Goal: Use online tool/utility: Utilize a website feature to perform a specific function

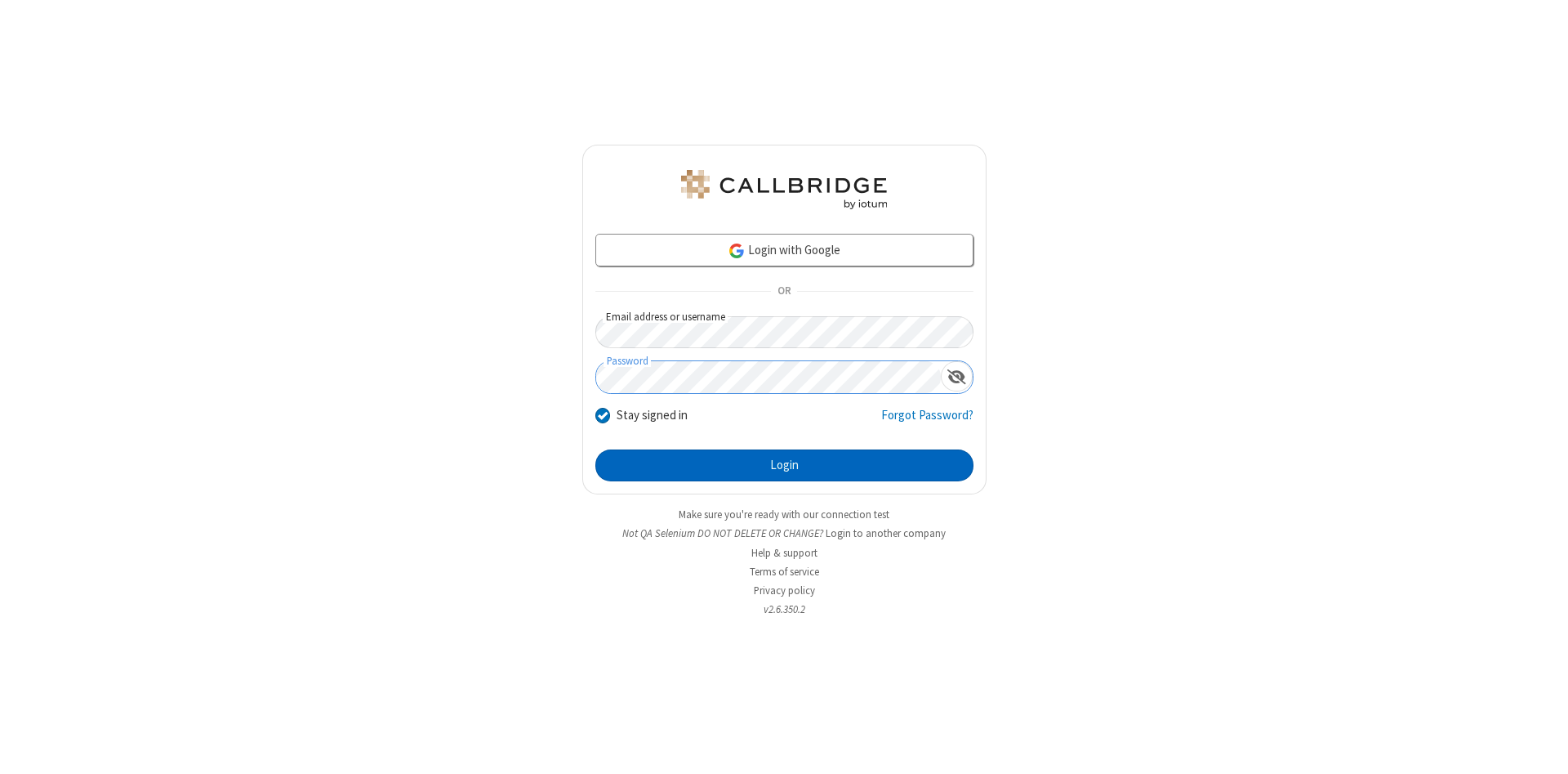
click at [784, 466] on button "Login" at bounding box center [784, 466] width 378 height 32
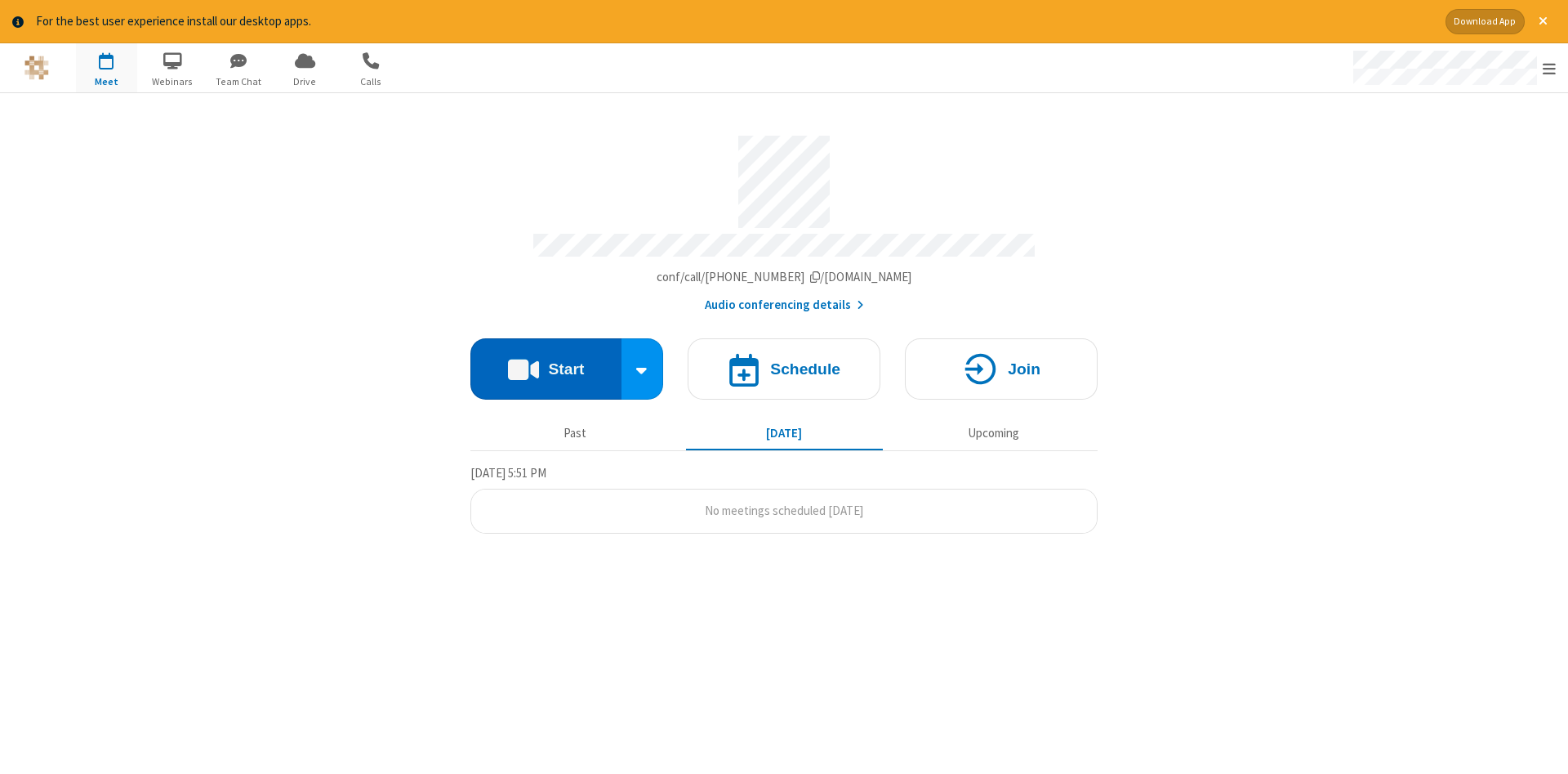
click at [545, 363] on button "Start" at bounding box center [546, 369] width 151 height 61
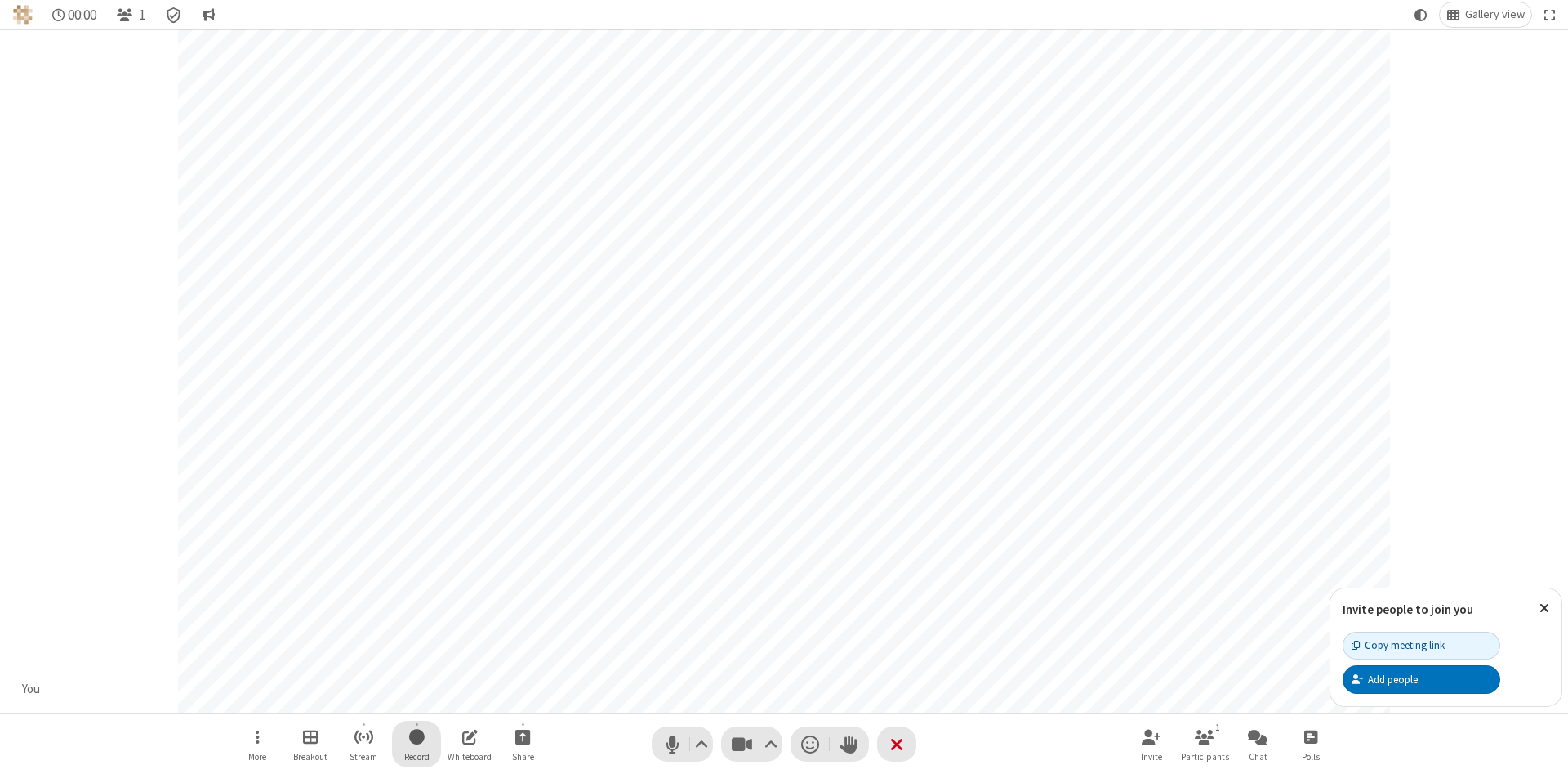
click at [417, 743] on span "Start recording" at bounding box center [416, 736] width 15 height 21
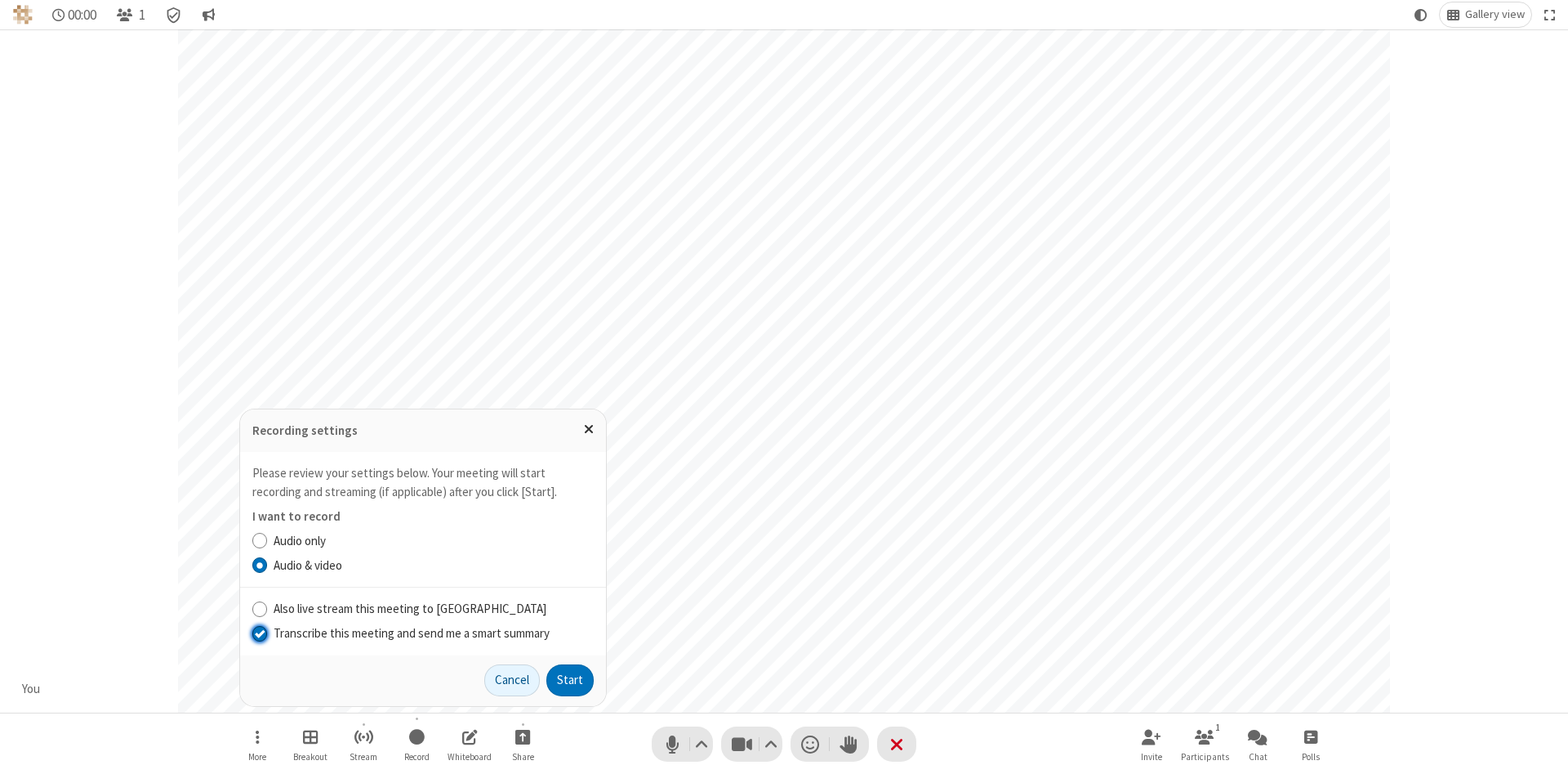
click at [259, 633] on input "Transcribe this meeting and send me a smart summary" at bounding box center [260, 633] width 15 height 17
click at [571, 680] on button "Start" at bounding box center [570, 681] width 48 height 32
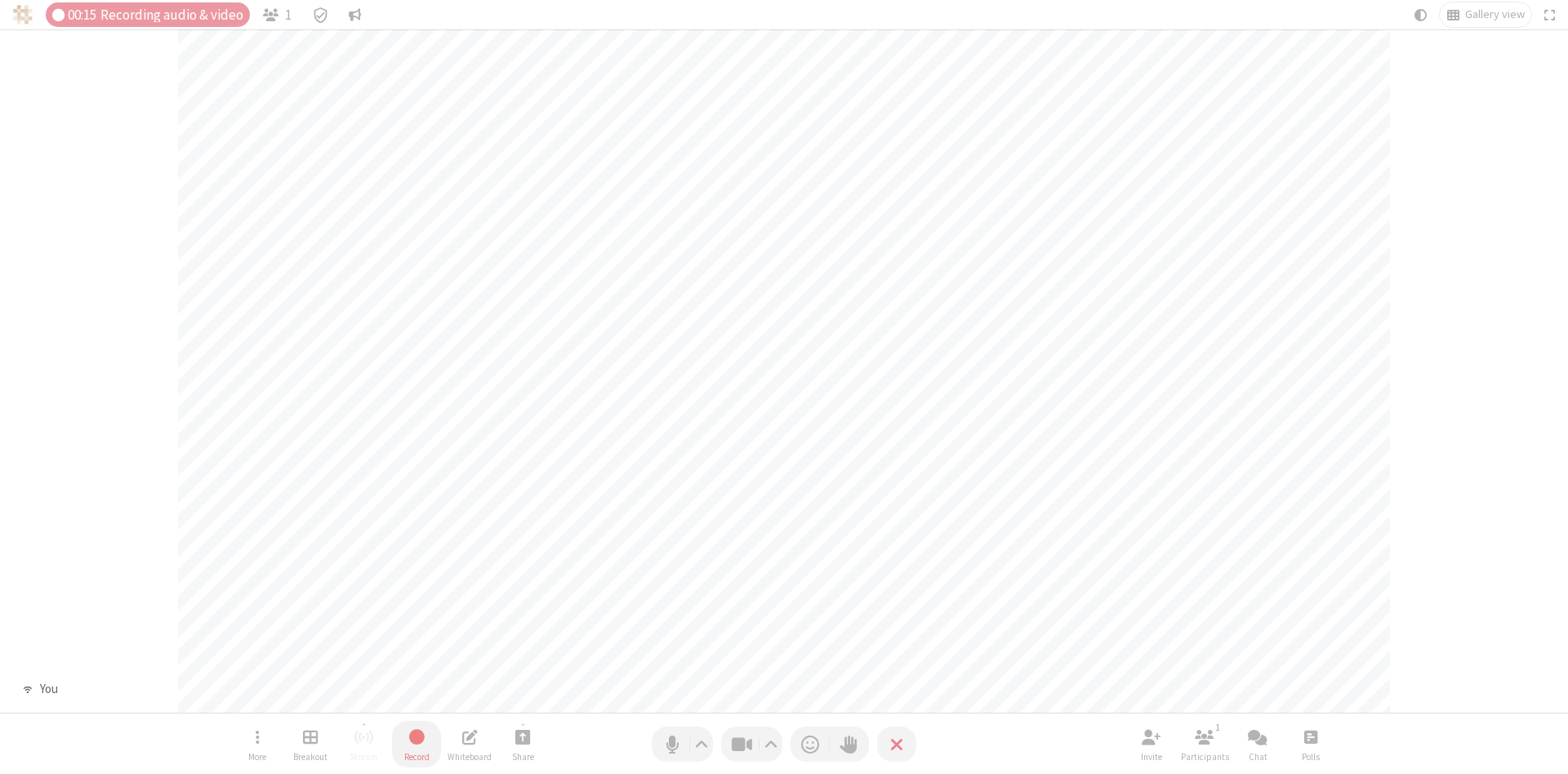
click at [417, 743] on span "Stop recording" at bounding box center [416, 736] width 19 height 21
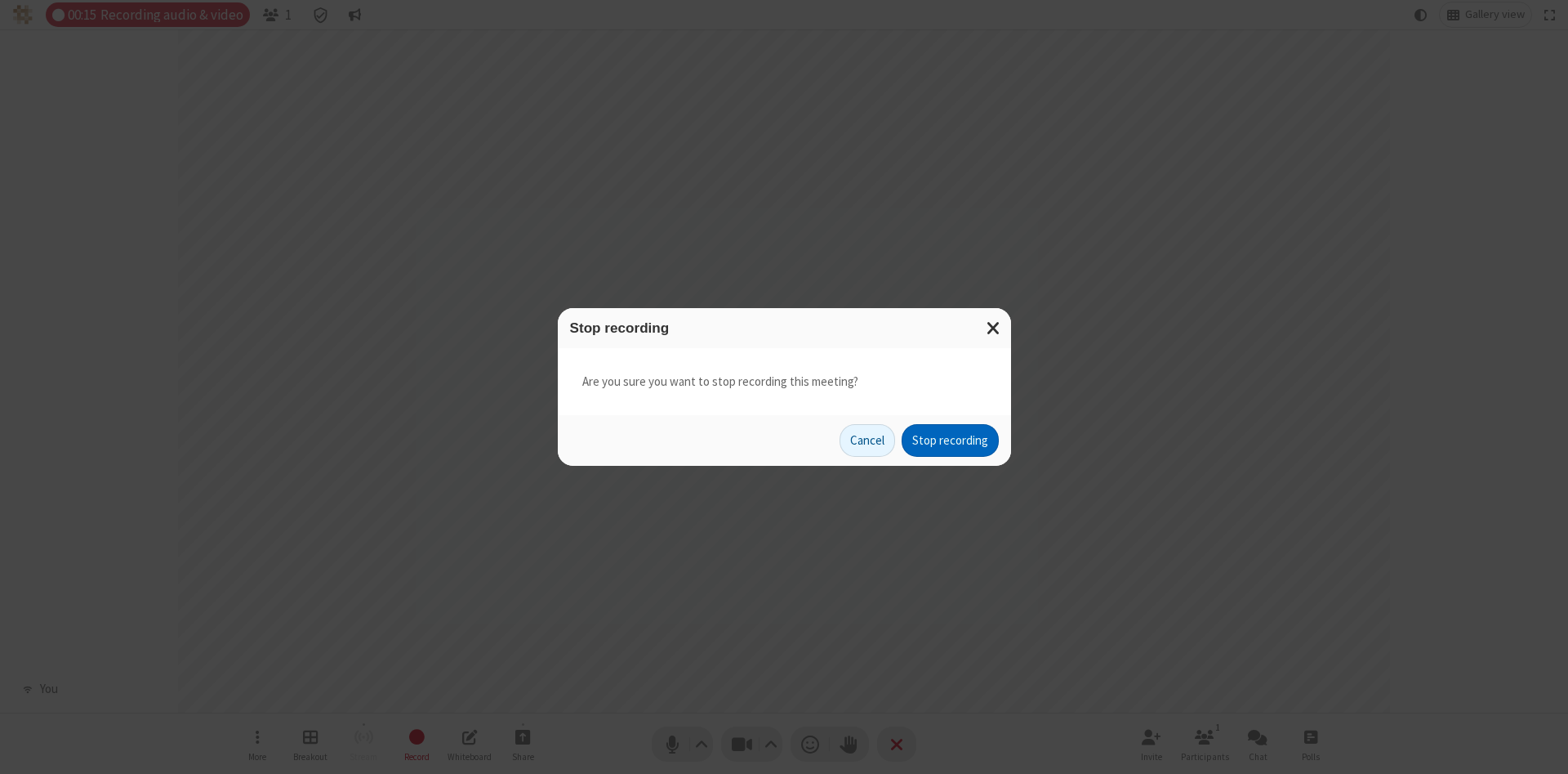
click at [950, 440] on button "Stop recording" at bounding box center [951, 440] width 97 height 32
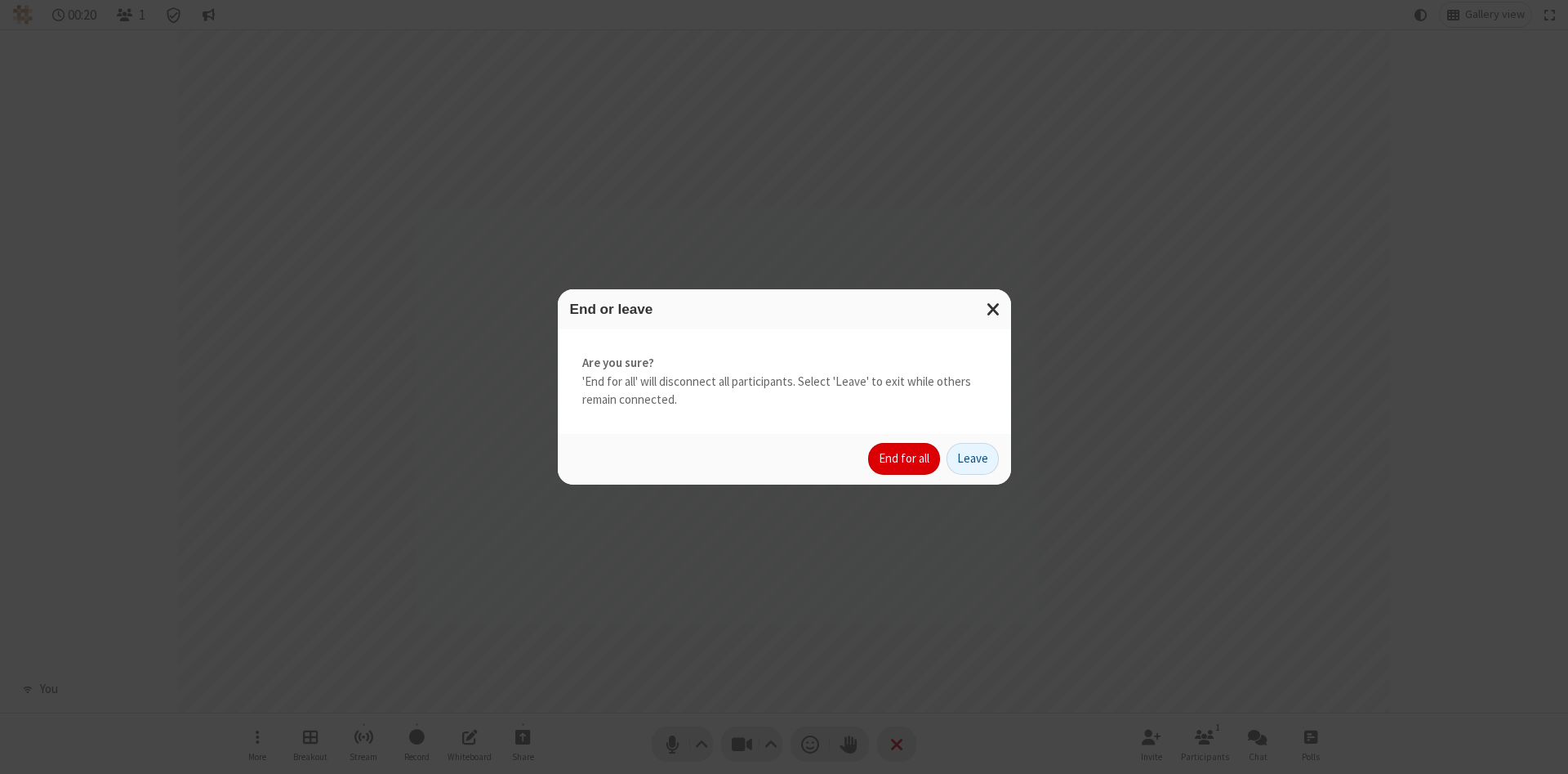
click at [905, 458] on button "End for all" at bounding box center [904, 459] width 72 height 32
